Goal: Check status

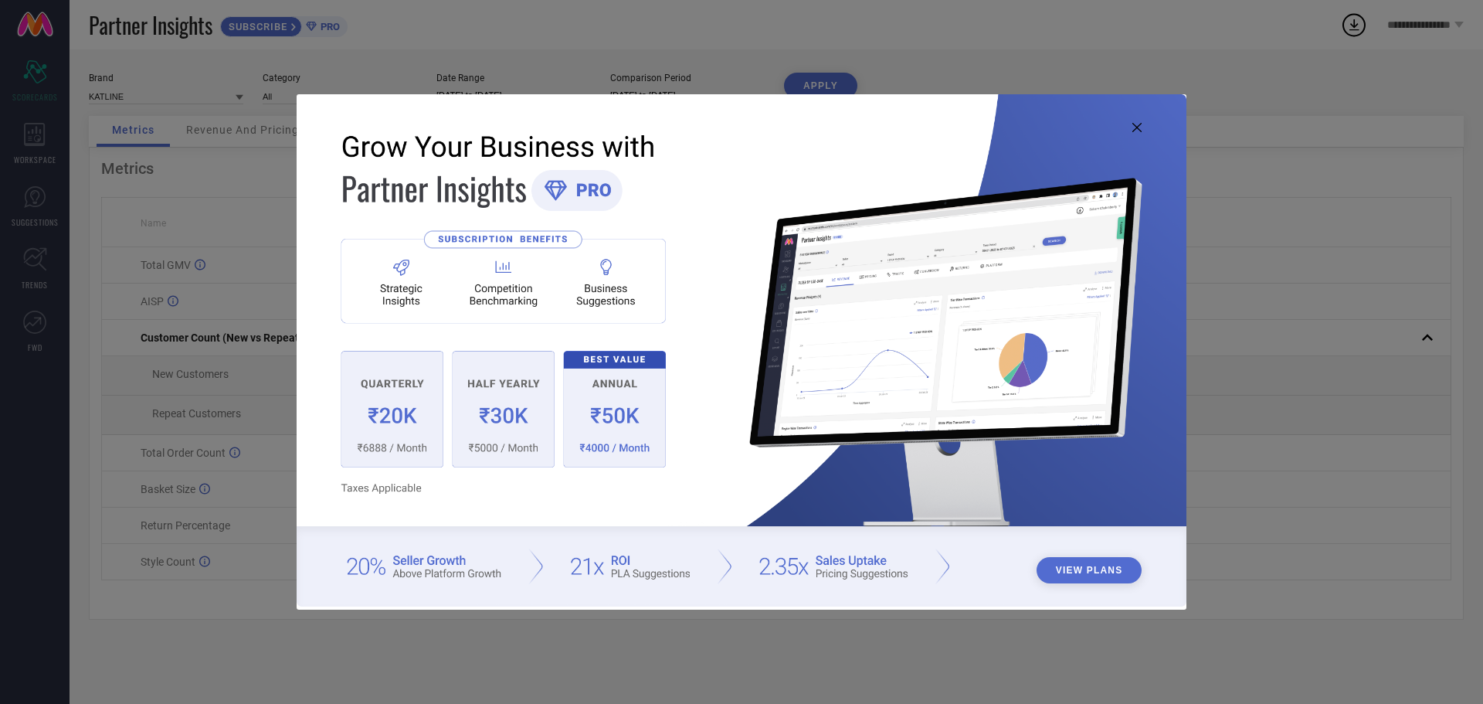
click at [1132, 123] on icon at bounding box center [1136, 127] width 9 height 9
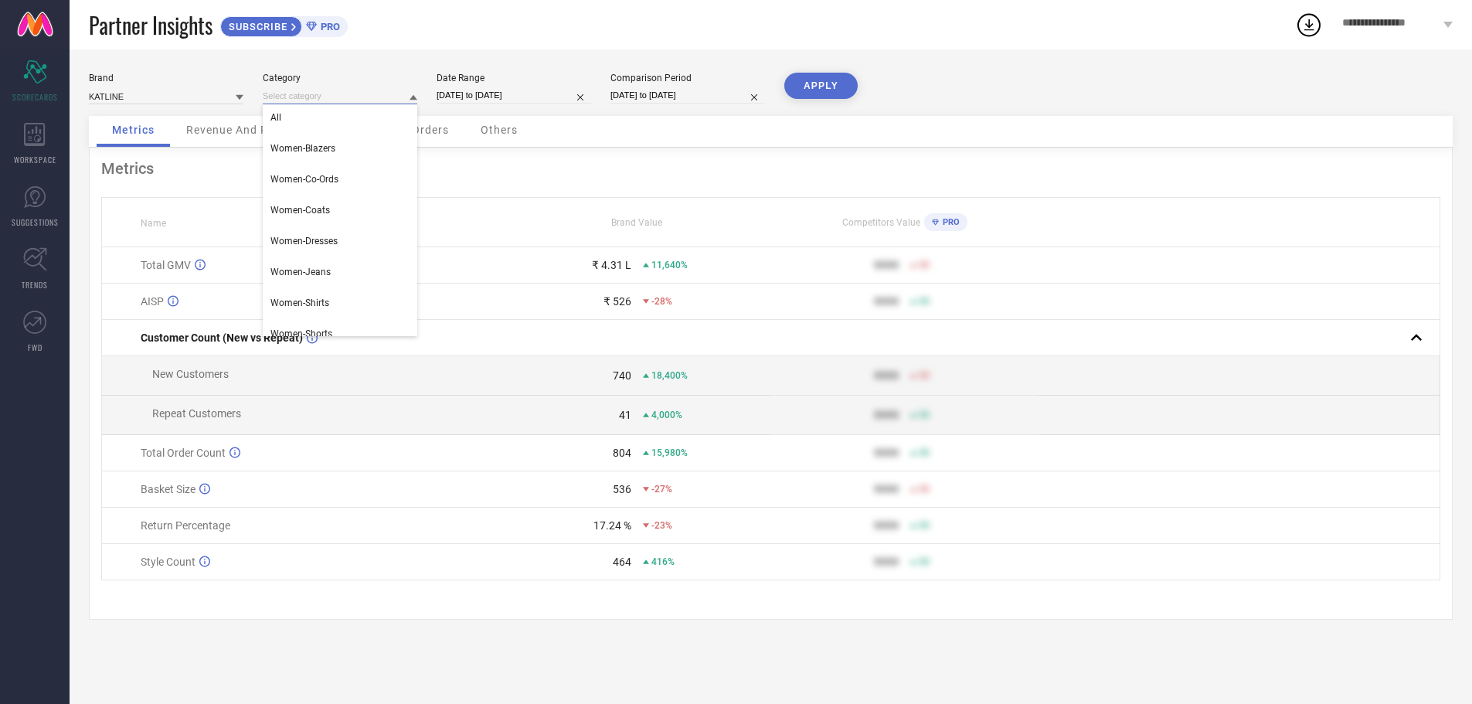
click at [407, 104] on input at bounding box center [340, 96] width 154 height 16
click at [355, 326] on div "Women-Tops" at bounding box center [340, 318] width 154 height 26
click at [824, 87] on button "APPLY" at bounding box center [820, 86] width 73 height 26
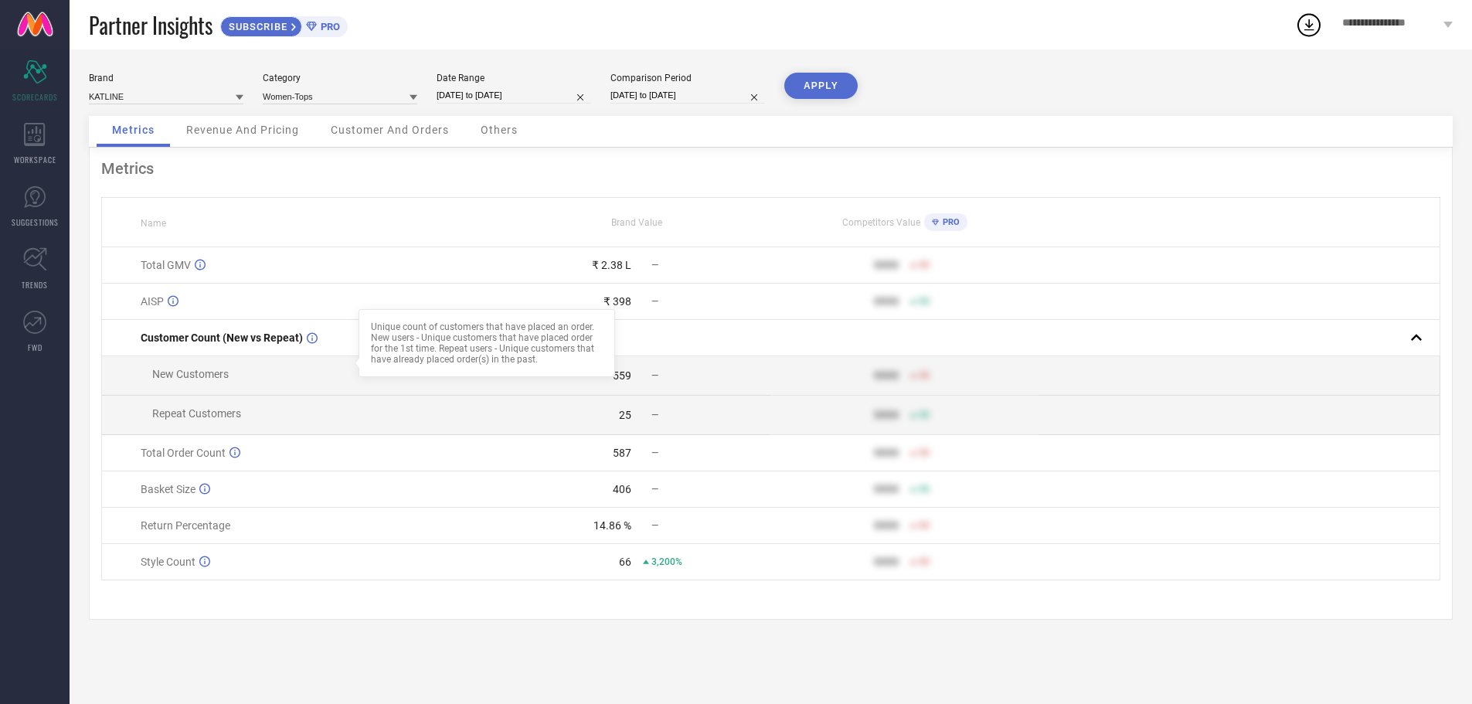
scroll to position [0, 0]
